Goal: Task Accomplishment & Management: Manage account settings

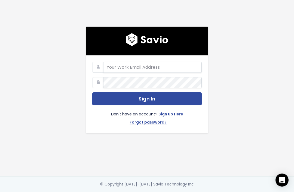
click at [129, 73] on input "email" at bounding box center [152, 67] width 99 height 11
type input "v"
click at [228, 63] on div "charlie-2 Sign In Don't have an account? Sign up Here Forgot password?" at bounding box center [146, 88] width 261 height 177
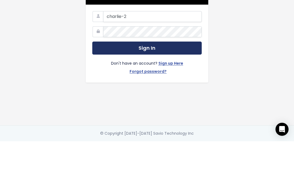
click at [158, 93] on button "Sign In" at bounding box center [146, 99] width 109 height 13
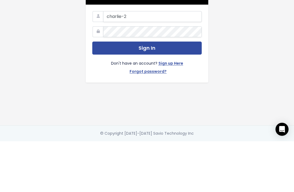
click at [170, 93] on button "Sign In" at bounding box center [146, 99] width 109 height 13
click at [249, 35] on div "charlie-2 Sign In Don't have an account? Sign up Here Forgot password?" at bounding box center [146, 88] width 261 height 177
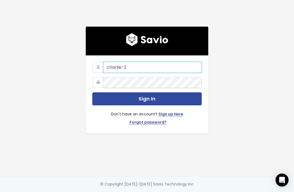
click at [141, 62] on input "charlie-2" at bounding box center [152, 67] width 99 height 11
click at [155, 62] on input "charlie-2" at bounding box center [152, 67] width 99 height 11
click at [172, 62] on input "charlie-2" at bounding box center [152, 67] width 99 height 11
click at [158, 62] on input "charlie-2" at bounding box center [152, 67] width 99 height 11
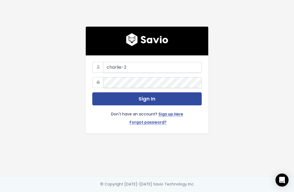
click at [101, 62] on icon at bounding box center [98, 67] width 11 height 11
click at [100, 62] on icon at bounding box center [98, 67] width 11 height 11
click at [104, 62] on input "charlie-2" at bounding box center [152, 67] width 99 height 11
click at [274, 69] on div "charlie-2 Sign In Don't have an account? Sign up Here Forgot password?" at bounding box center [146, 88] width 261 height 177
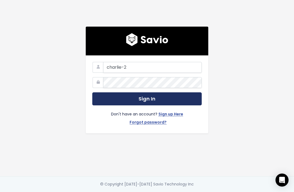
click at [157, 93] on button "Sign In" at bounding box center [146, 99] width 109 height 13
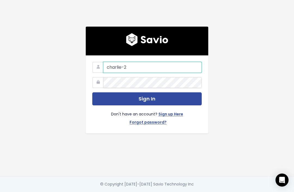
click at [145, 62] on input "charlie-2" at bounding box center [152, 67] width 99 height 11
type input "c"
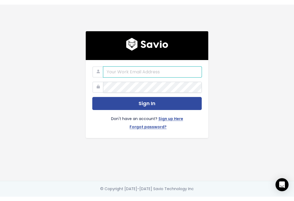
scroll to position [9, 0]
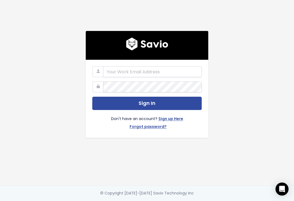
click at [148, 50] on div at bounding box center [147, 45] width 123 height 29
